Goal: Navigation & Orientation: Find specific page/section

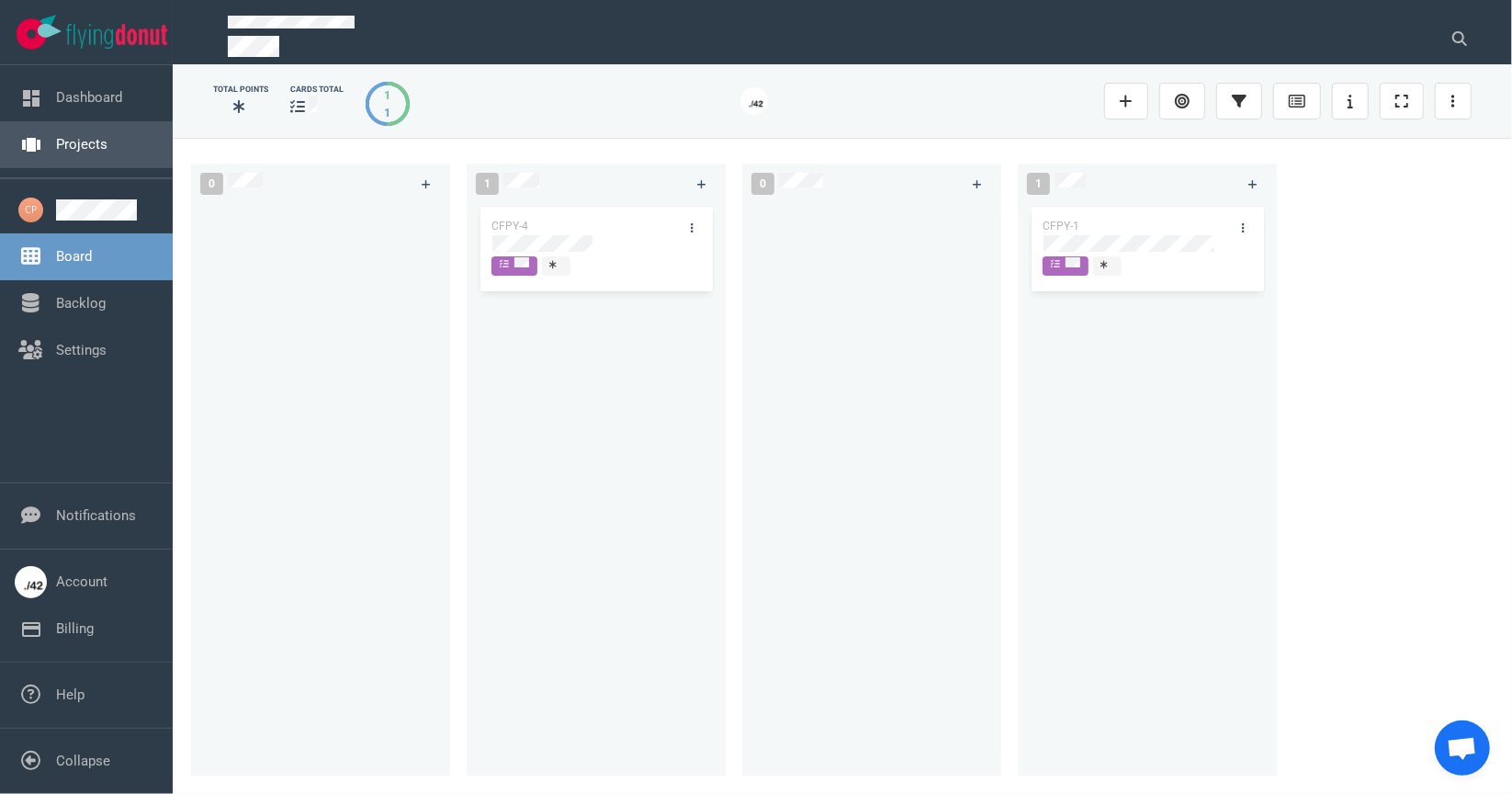
click at [93, 147] on link "Projects" at bounding box center [81, 144] width 52 height 16
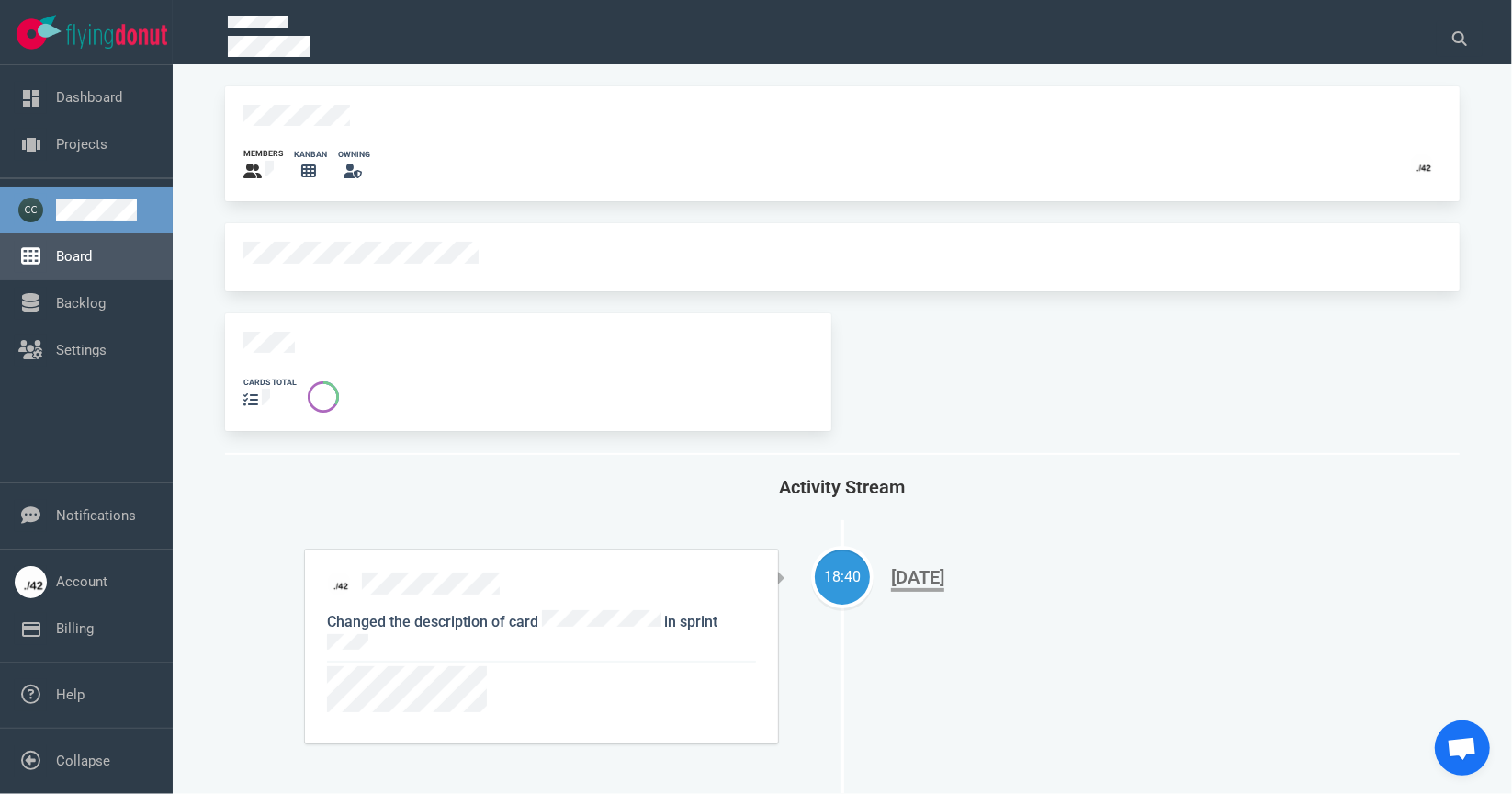
click at [70, 260] on link "Board" at bounding box center [73, 256] width 35 height 16
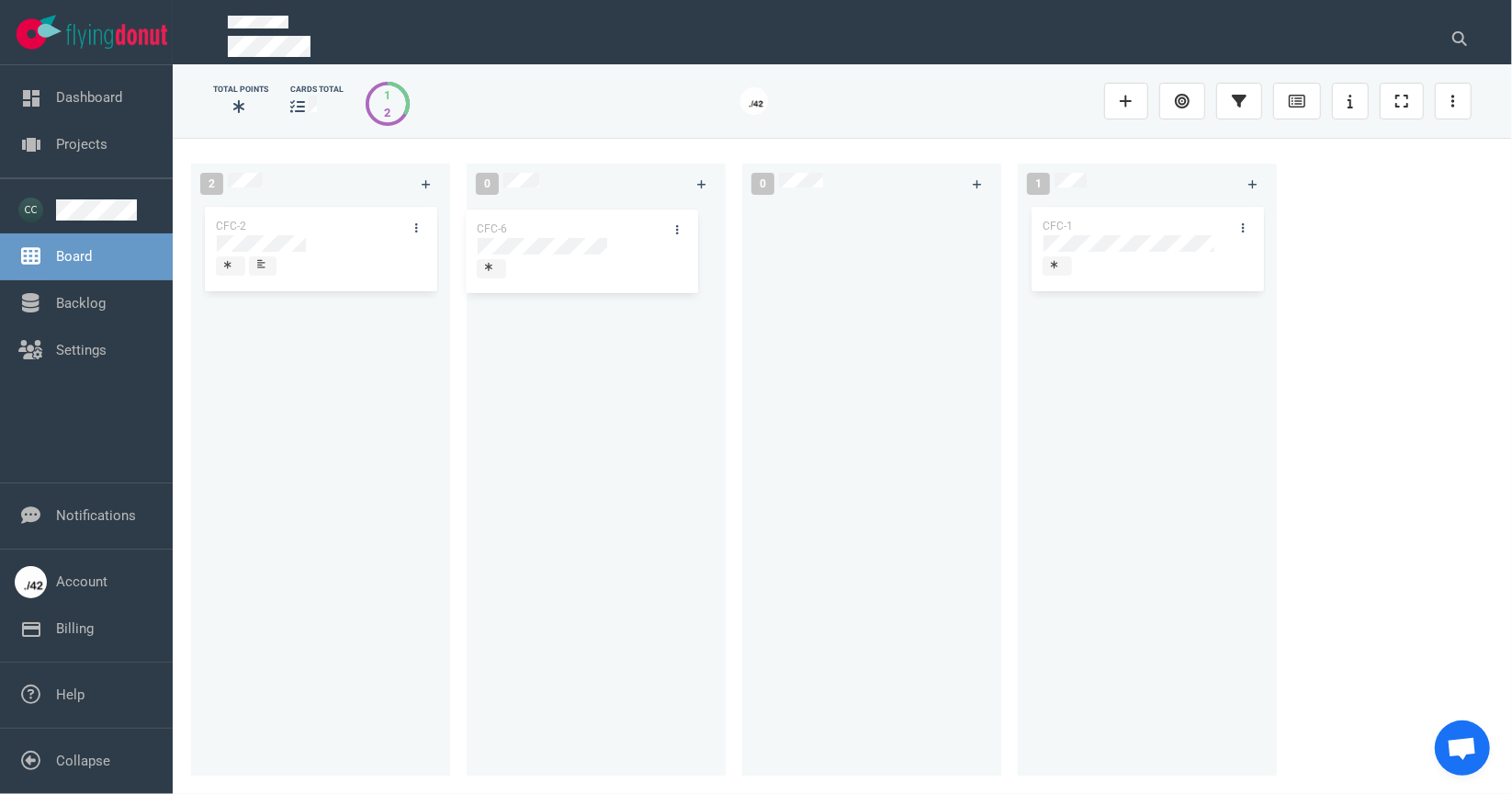
drag, startPoint x: 306, startPoint y: 221, endPoint x: 567, endPoint y: 223, distance: 261.0
click at [567, 223] on div "2 CFC-6 CFC-2 CFC-6 0 0 1 CFC-1" at bounding box center [842, 465] width 1339 height 655
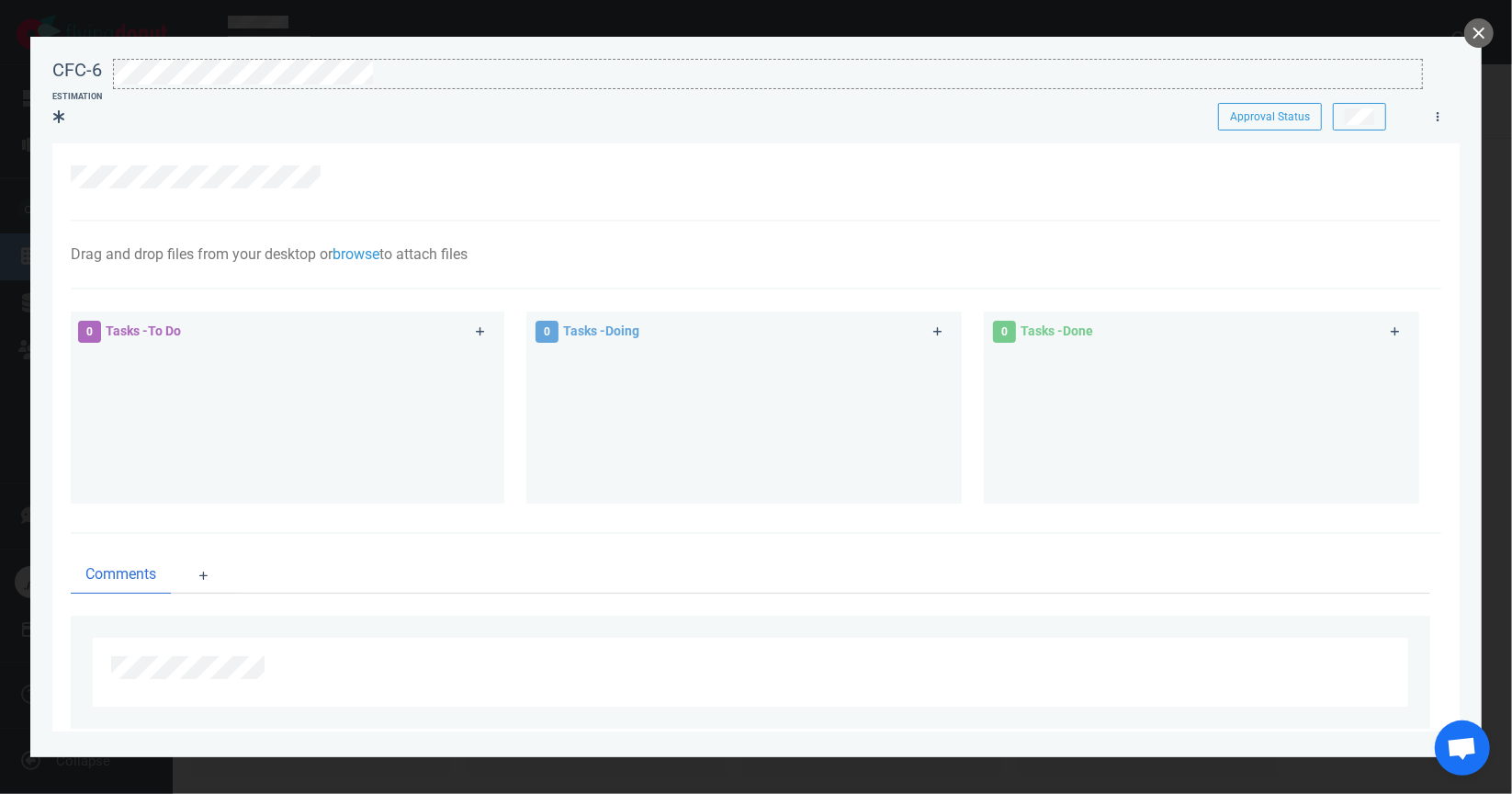
click at [385, 77] on div at bounding box center [768, 72] width 1308 height 25
click at [1483, 33] on button "close" at bounding box center [1478, 33] width 30 height 30
